Goal: Task Accomplishment & Management: Complete application form

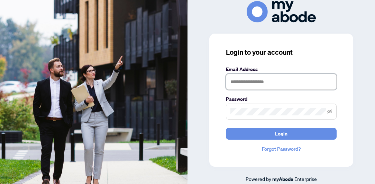
click at [279, 85] on input "text" at bounding box center [281, 82] width 111 height 16
type input "**********"
click at [226, 128] on button "Login" at bounding box center [281, 134] width 111 height 12
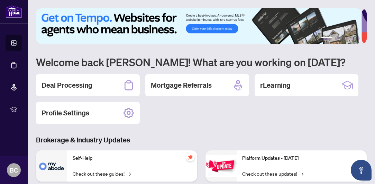
click at [348, 109] on div "Deal Processing Mortgage Referrals rLearning Profile Settings" at bounding box center [201, 99] width 331 height 50
click at [77, 88] on h2 "Deal Processing" at bounding box center [67, 85] width 51 height 10
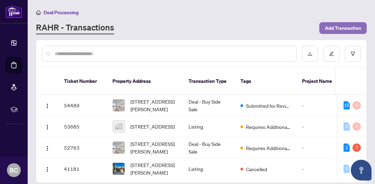
click at [338, 27] on span "Add Transaction" at bounding box center [343, 28] width 36 height 11
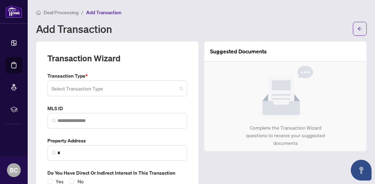
click at [177, 88] on span at bounding box center [118, 88] width 132 height 13
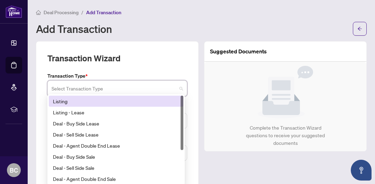
click at [127, 100] on div "Listing" at bounding box center [116, 101] width 126 height 8
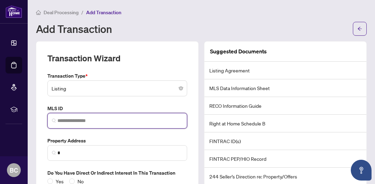
click at [114, 123] on input "search" at bounding box center [119, 120] width 125 height 7
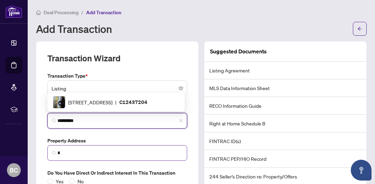
type input "*********"
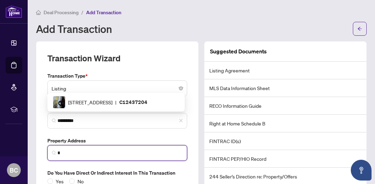
click at [130, 155] on input "*" at bounding box center [119, 152] width 125 height 7
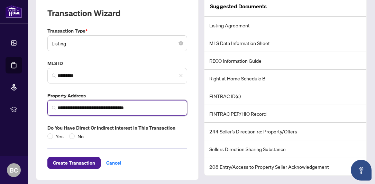
scroll to position [48, 0]
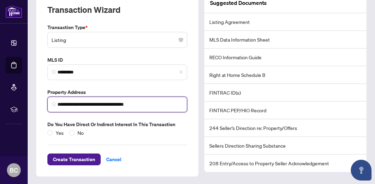
type input "**********"
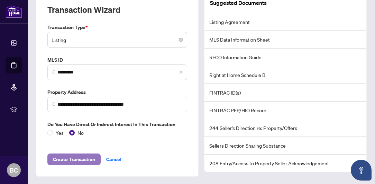
click at [81, 160] on span "Create Transaction" at bounding box center [74, 159] width 42 height 11
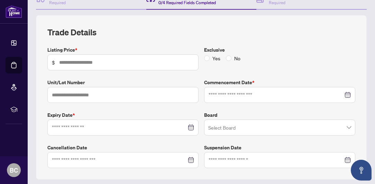
scroll to position [85, 0]
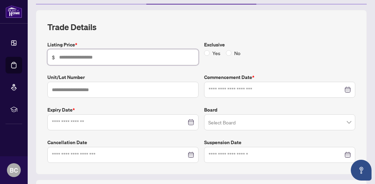
click at [97, 57] on input "text" at bounding box center [126, 57] width 135 height 8
type input "*******"
click at [124, 90] on input "text" at bounding box center [122, 90] width 151 height 16
click at [111, 90] on input "text" at bounding box center [122, 90] width 151 height 16
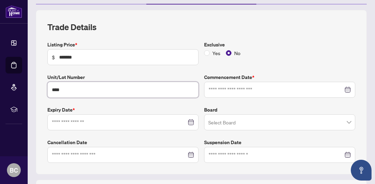
click at [341, 89] on div at bounding box center [280, 90] width 142 height 8
type input "****"
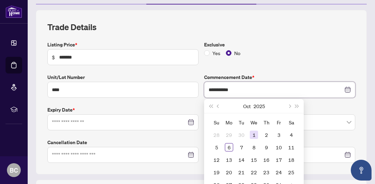
type input "**********"
click at [251, 134] on div "1" at bounding box center [254, 135] width 8 height 8
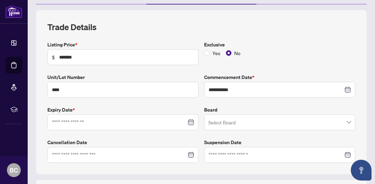
click at [188, 122] on div at bounding box center [123, 122] width 142 height 8
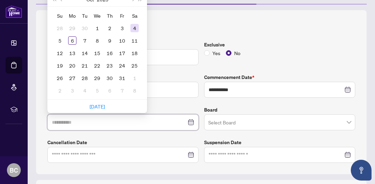
type input "**********"
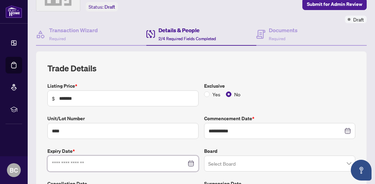
scroll to position [43, 0]
click at [191, 162] on div at bounding box center [123, 164] width 142 height 8
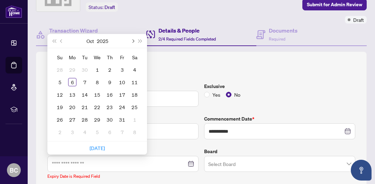
click at [132, 39] on span "Next month (PageDown)" at bounding box center [132, 40] width 3 height 3
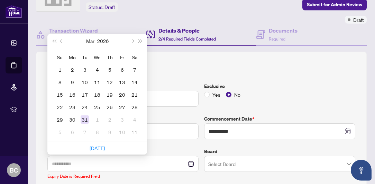
type input "**********"
click at [87, 119] on div "31" at bounding box center [85, 119] width 8 height 8
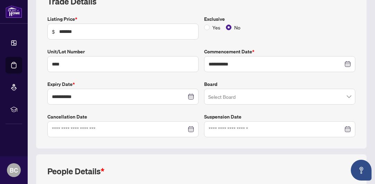
scroll to position [111, 0]
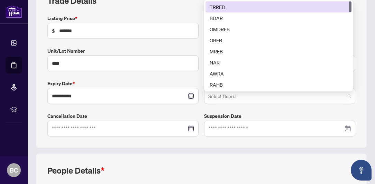
click at [344, 95] on span at bounding box center [279, 95] width 143 height 13
click at [224, 4] on div "TRREB" at bounding box center [279, 7] width 138 height 8
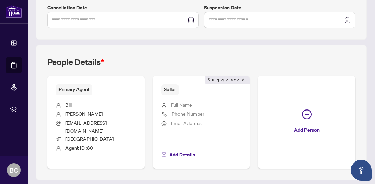
scroll to position [232, 0]
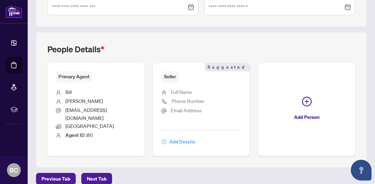
click at [176, 136] on span "Add Details" at bounding box center [182, 141] width 26 height 11
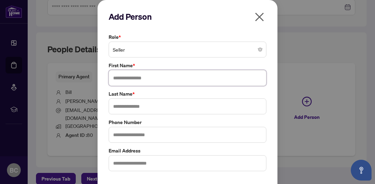
click at [162, 77] on input "text" at bounding box center [188, 78] width 158 height 16
type input "*******"
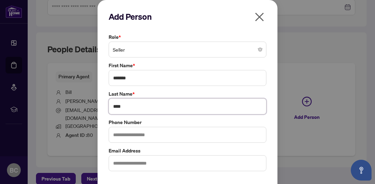
type input "****"
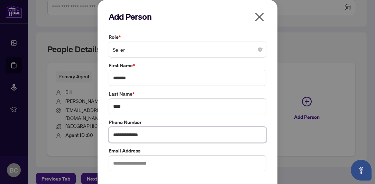
type input "**********"
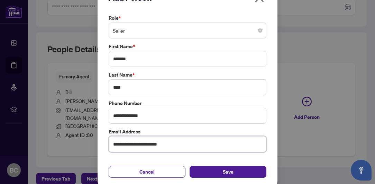
scroll to position [23, 0]
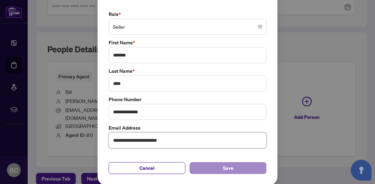
type input "**********"
click at [227, 166] on span "Save" at bounding box center [228, 167] width 11 height 11
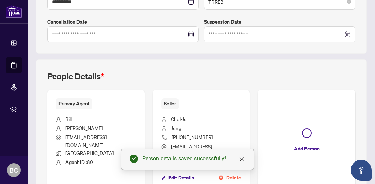
scroll to position [241, 0]
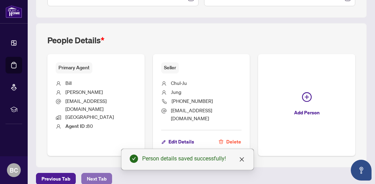
click at [92, 173] on span "Next Tab" at bounding box center [97, 178] width 20 height 11
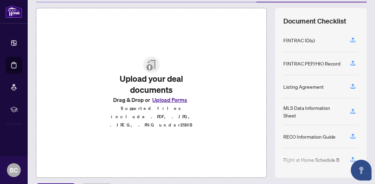
scroll to position [86, 0]
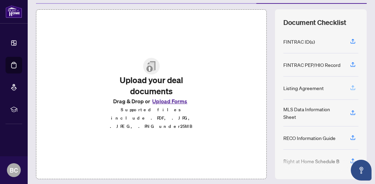
click at [350, 86] on icon "button" at bounding box center [353, 87] width 6 height 6
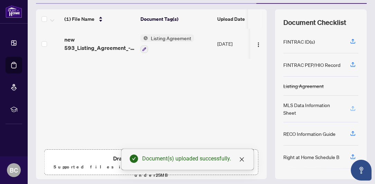
click at [350, 107] on icon "button" at bounding box center [353, 108] width 6 height 6
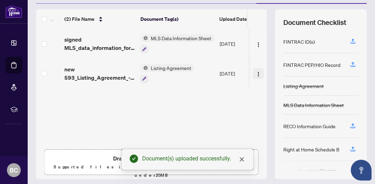
click at [256, 72] on img "button" at bounding box center [259, 74] width 6 height 6
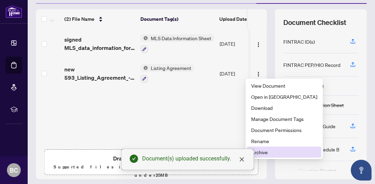
click at [260, 151] on span "Archive" at bounding box center [284, 152] width 66 height 8
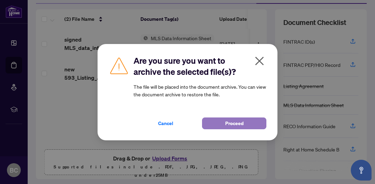
click at [233, 122] on span "Proceed" at bounding box center [234, 123] width 18 height 11
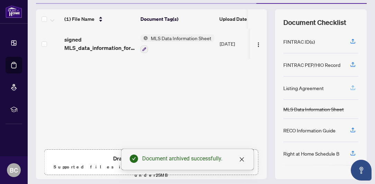
click at [352, 86] on icon "button" at bounding box center [353, 86] width 3 height 3
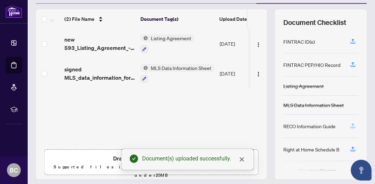
click at [350, 123] on icon "button" at bounding box center [353, 126] width 6 height 6
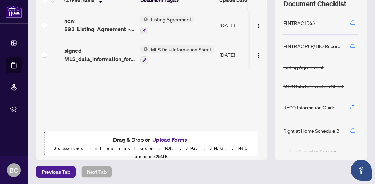
scroll to position [105, 0]
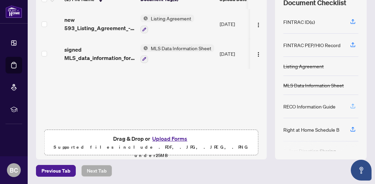
click at [350, 105] on icon "button" at bounding box center [353, 106] width 6 height 6
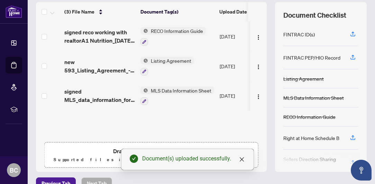
scroll to position [77, 0]
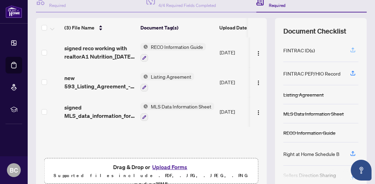
click at [350, 49] on icon "button" at bounding box center [353, 50] width 6 height 6
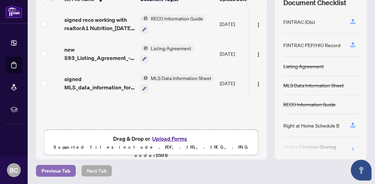
click at [50, 170] on span "Previous Tab" at bounding box center [56, 170] width 29 height 11
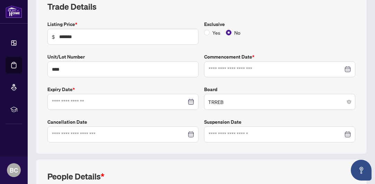
type input "**********"
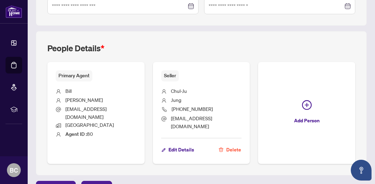
scroll to position [241, 0]
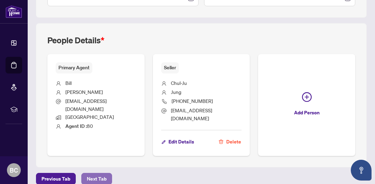
click at [100, 173] on span "Next Tab" at bounding box center [97, 178] width 20 height 11
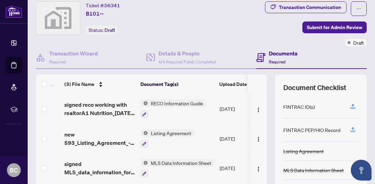
scroll to position [12, 0]
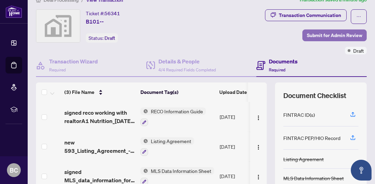
click at [326, 37] on span "Submit for Admin Review" at bounding box center [334, 35] width 55 height 11
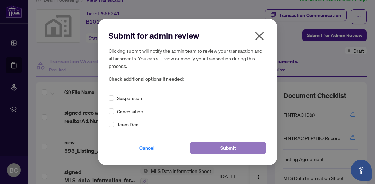
click at [229, 149] on span "Submit" at bounding box center [229, 147] width 16 height 11
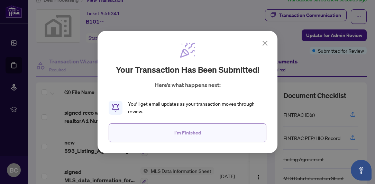
click at [190, 134] on span "I'm Finished" at bounding box center [188, 132] width 27 height 11
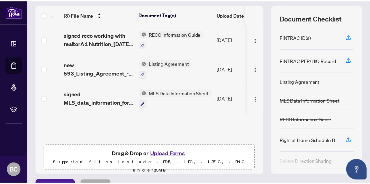
scroll to position [105, 0]
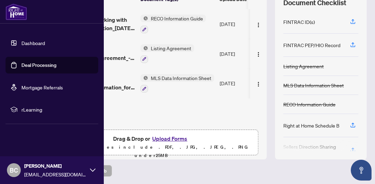
click at [17, 169] on span "BC" at bounding box center [14, 170] width 8 height 10
click at [25, 132] on span "Logout" at bounding box center [28, 128] width 16 height 11
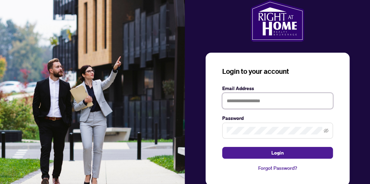
click at [246, 98] on input "text" at bounding box center [277, 101] width 111 height 16
type input "**********"
click at [222, 147] on button "Login" at bounding box center [277, 153] width 111 height 12
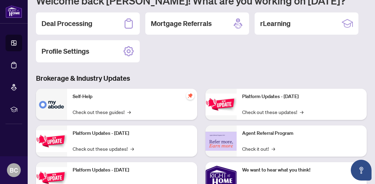
scroll to position [74, 0]
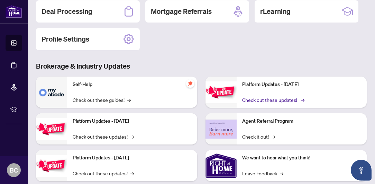
click at [287, 99] on link "Check out these updates! →" at bounding box center [272, 100] width 61 height 8
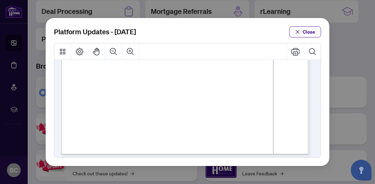
scroll to position [272, 0]
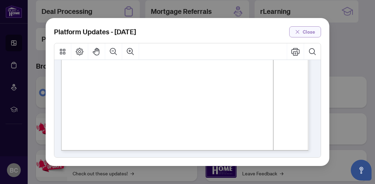
click at [308, 34] on span "Close" at bounding box center [309, 31] width 12 height 11
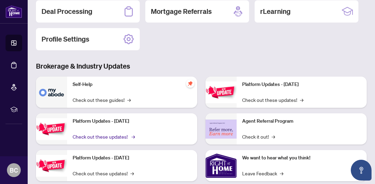
click at [121, 138] on link "Check out these updates! →" at bounding box center [103, 137] width 61 height 8
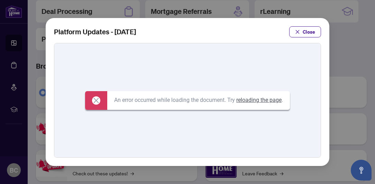
click at [271, 97] on link "reloading the page" at bounding box center [259, 100] width 45 height 7
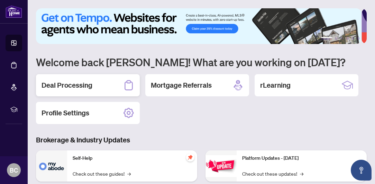
click at [105, 87] on div "Deal Processing" at bounding box center [88, 85] width 104 height 22
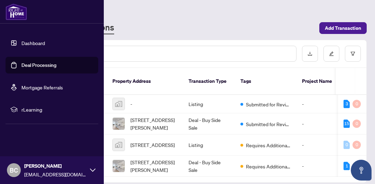
click at [16, 172] on span "BC" at bounding box center [14, 170] width 8 height 10
click at [27, 130] on span "Logout" at bounding box center [28, 128] width 16 height 11
